Goal: Task Accomplishment & Management: Use online tool/utility

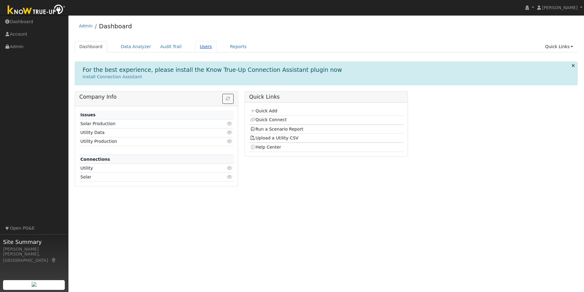
click at [195, 50] on link "Users" at bounding box center [205, 46] width 21 height 11
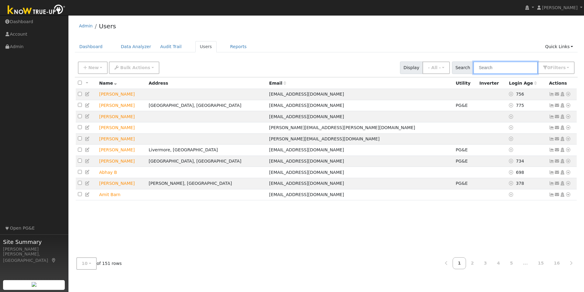
click at [508, 69] on input "text" at bounding box center [505, 67] width 65 height 12
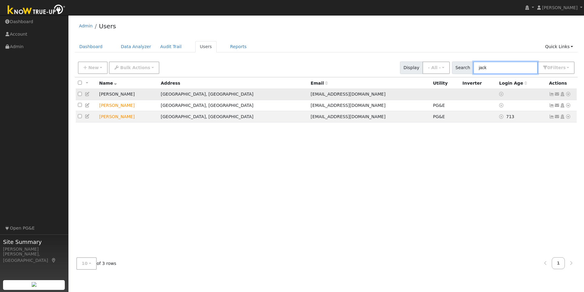
type input "jack"
click at [119, 95] on td "[PERSON_NAME]" at bounding box center [127, 94] width 61 height 11
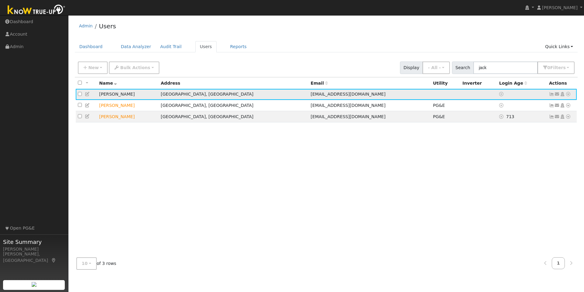
click at [86, 95] on icon at bounding box center [87, 94] width 5 height 4
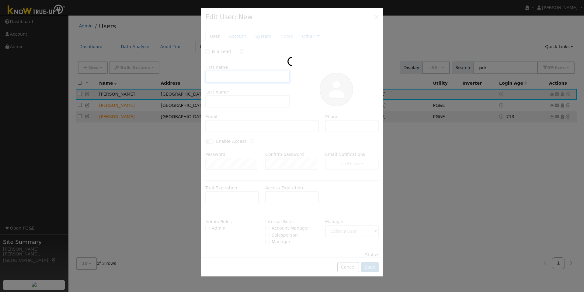
type input "Jack"
type input "[PERSON_NAME]"
type input "[EMAIL_ADDRESS][DOMAIN_NAME]"
type input "[PHONE_NUMBER]"
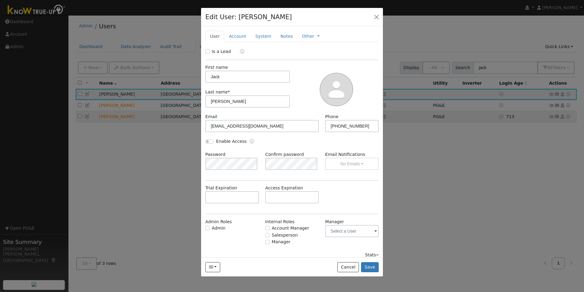
click at [331, 58] on div "Is a Lead First name Jack Last name * Borba Email jack@straightlineconstruction…" at bounding box center [291, 153] width 173 height 210
click at [235, 37] on link "Account" at bounding box center [237, 36] width 26 height 11
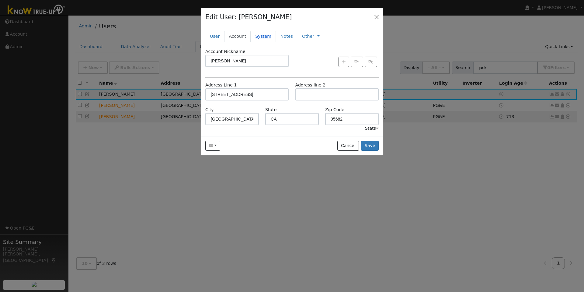
click at [260, 37] on link "System" at bounding box center [263, 36] width 25 height 11
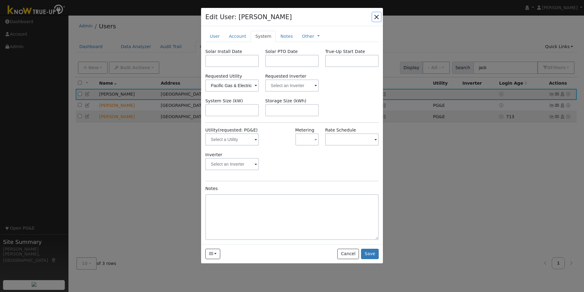
click at [375, 16] on button "button" at bounding box center [376, 16] width 9 height 9
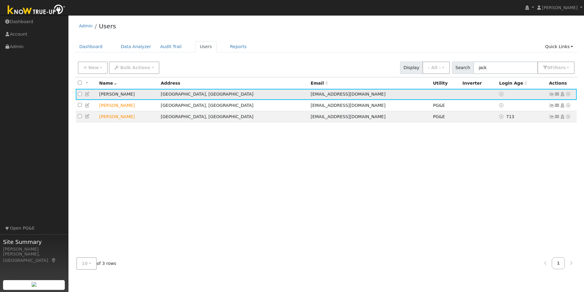
click at [568, 96] on icon at bounding box center [568, 94] width 5 height 4
click at [504, 140] on link "Utility" at bounding box center [505, 140] width 42 height 9
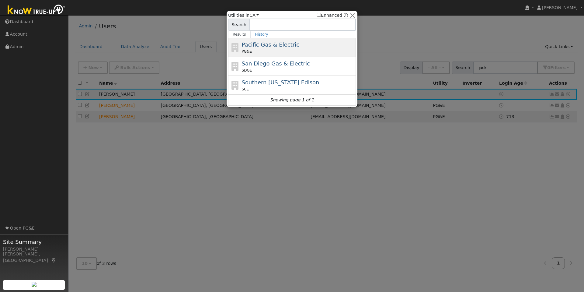
click at [276, 43] on span "Pacific Gas & Electric" at bounding box center [271, 44] width 58 height 6
